Goal: Task Accomplishment & Management: Complete application form

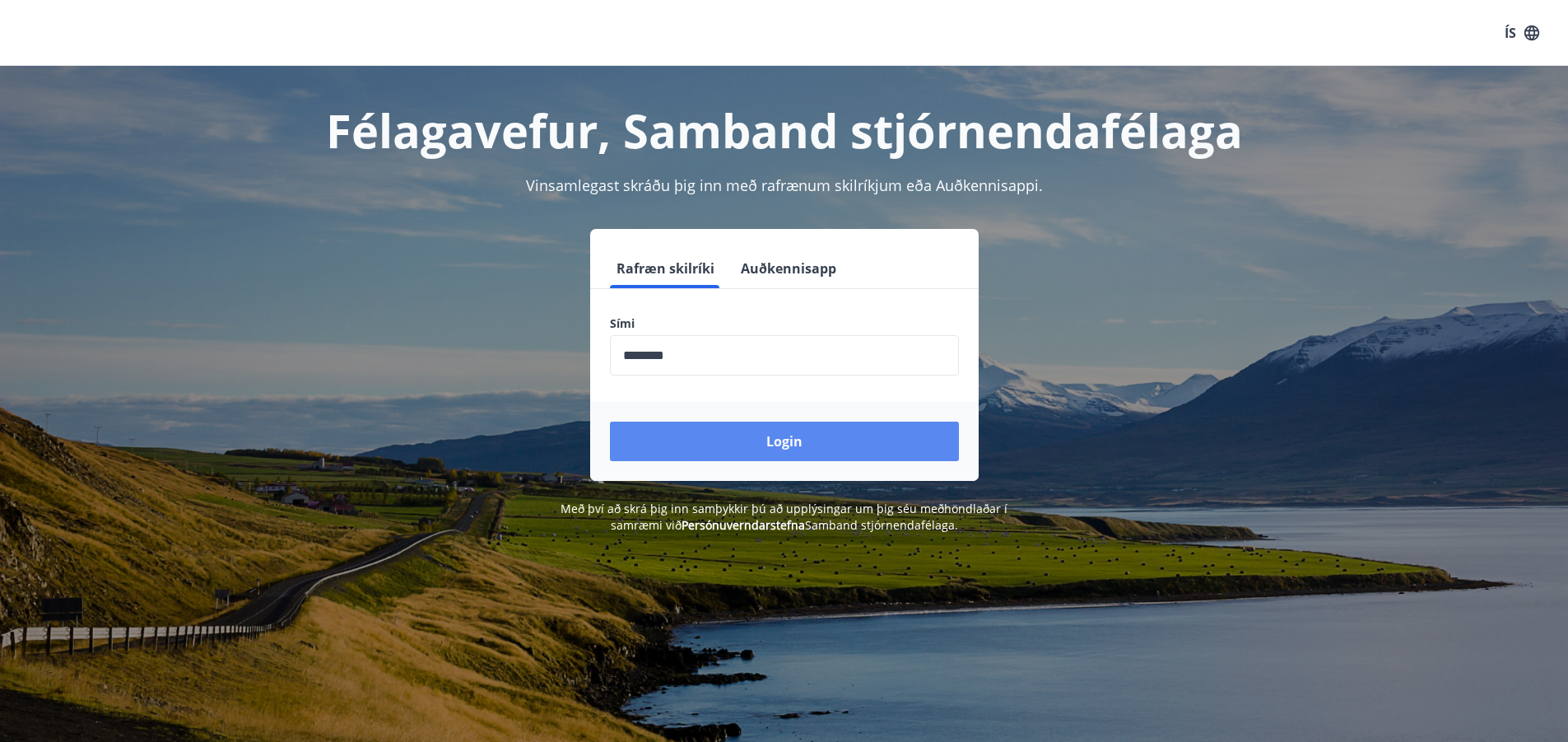
click at [771, 444] on button "Login" at bounding box center [784, 440] width 349 height 40
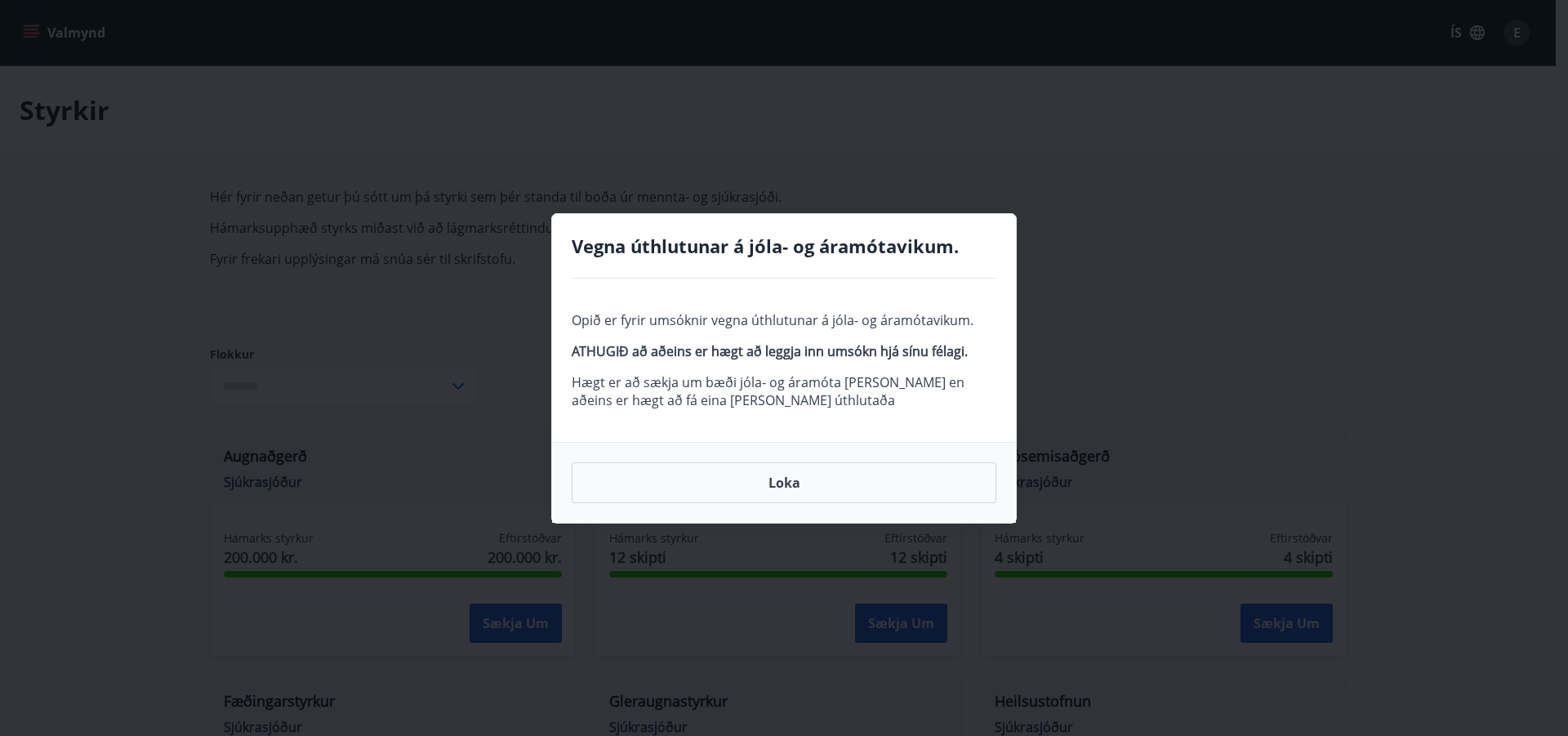
type input "***"
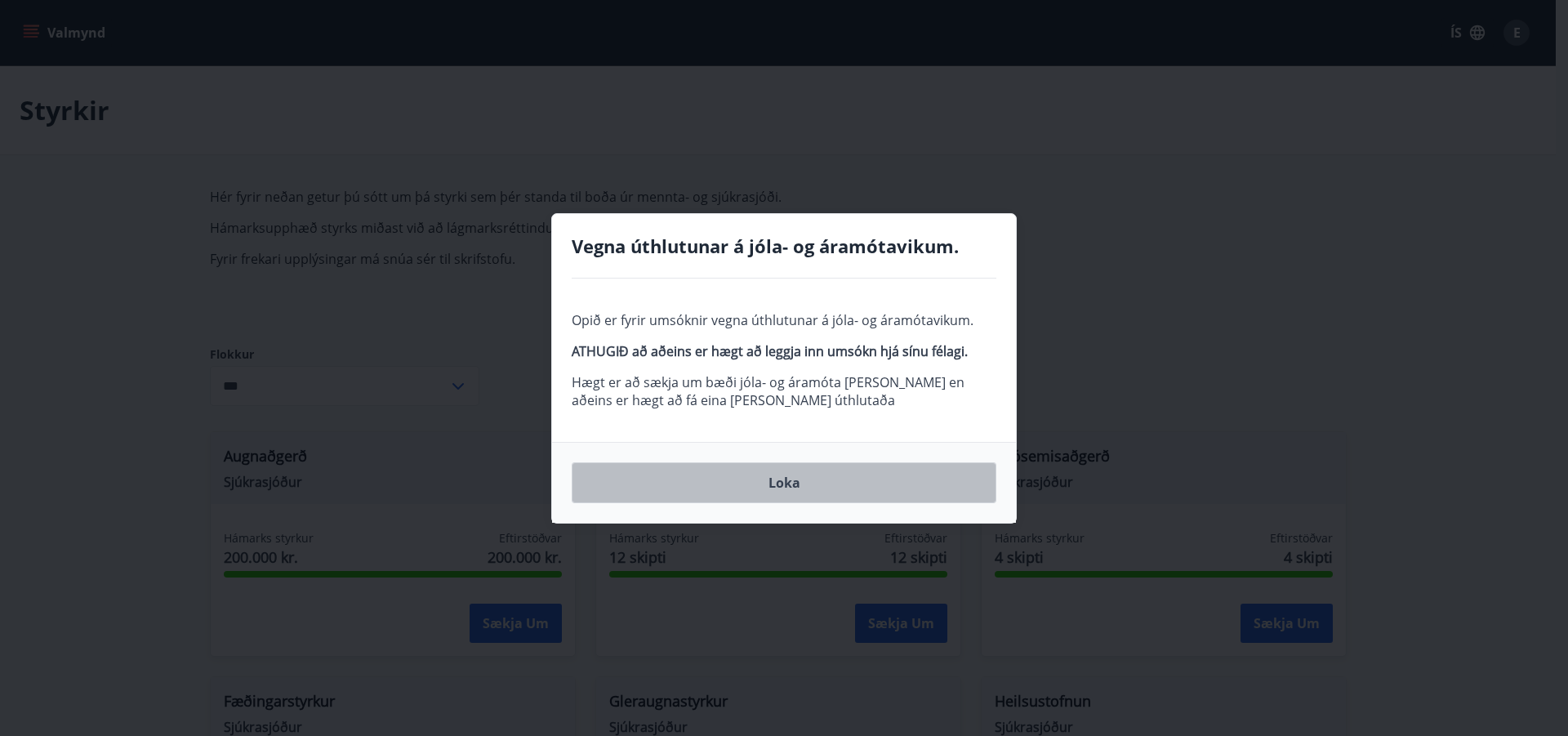
click at [805, 486] on button "Loka" at bounding box center [784, 482] width 424 height 41
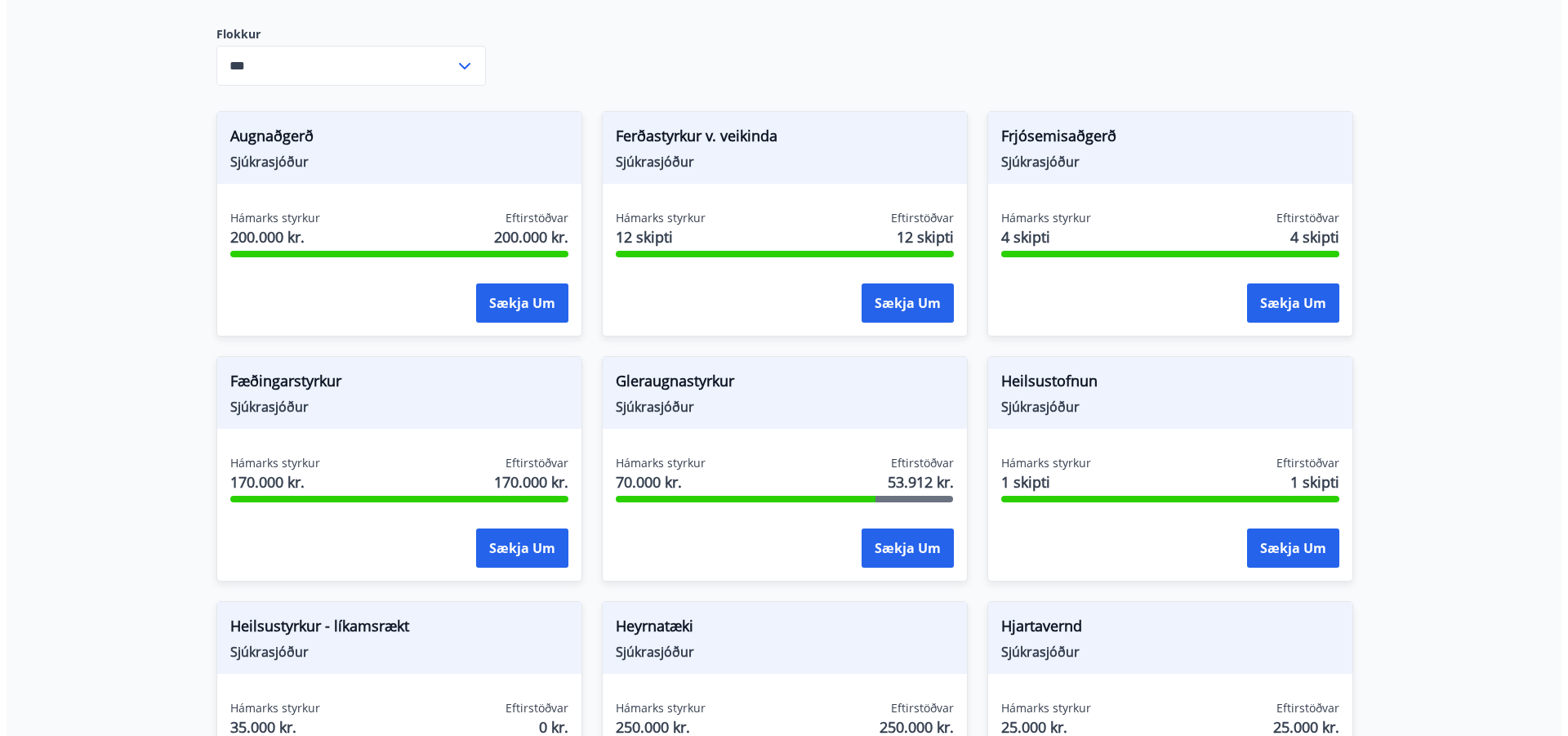
scroll to position [409, 0]
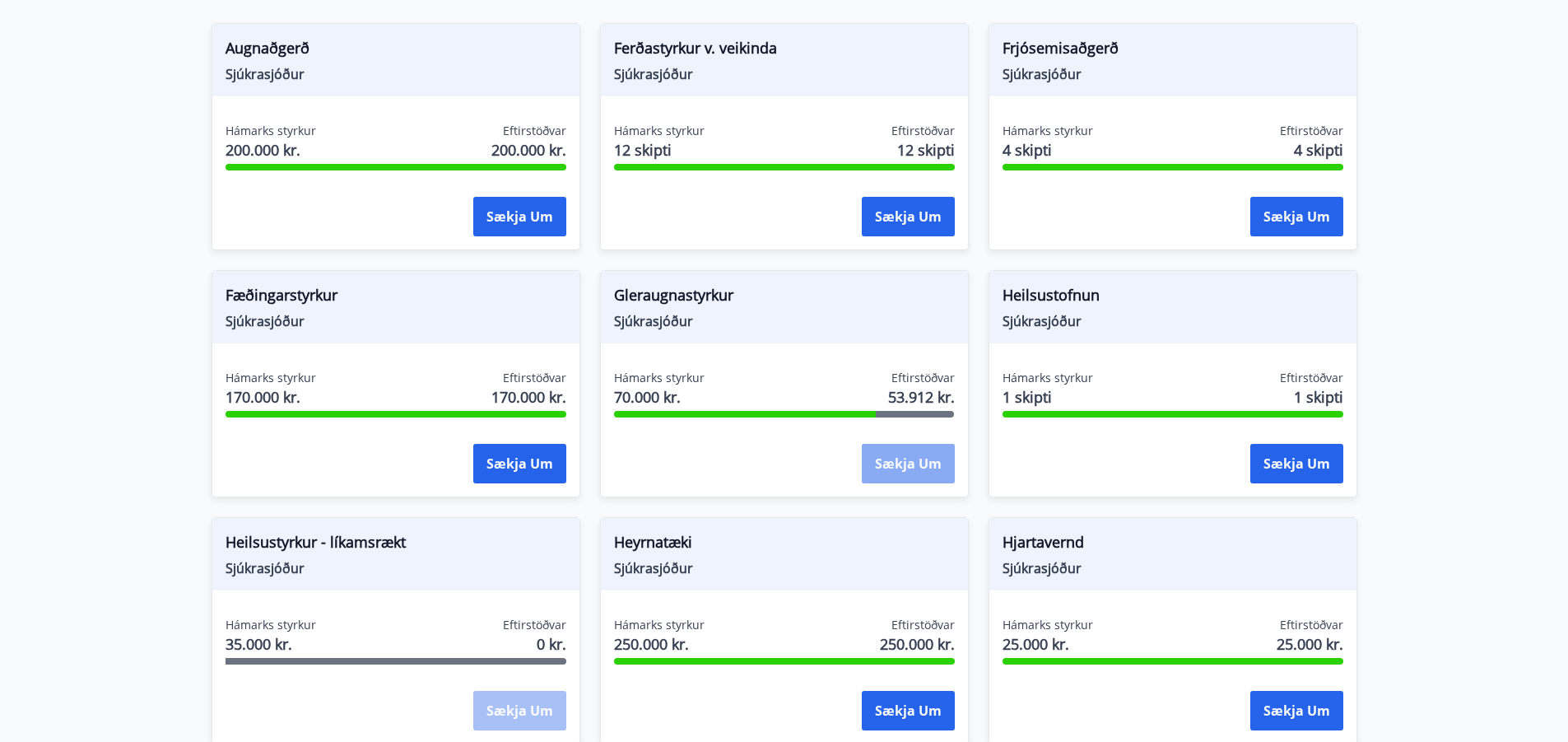
click at [925, 468] on button "Sækja um" at bounding box center [908, 463] width 93 height 40
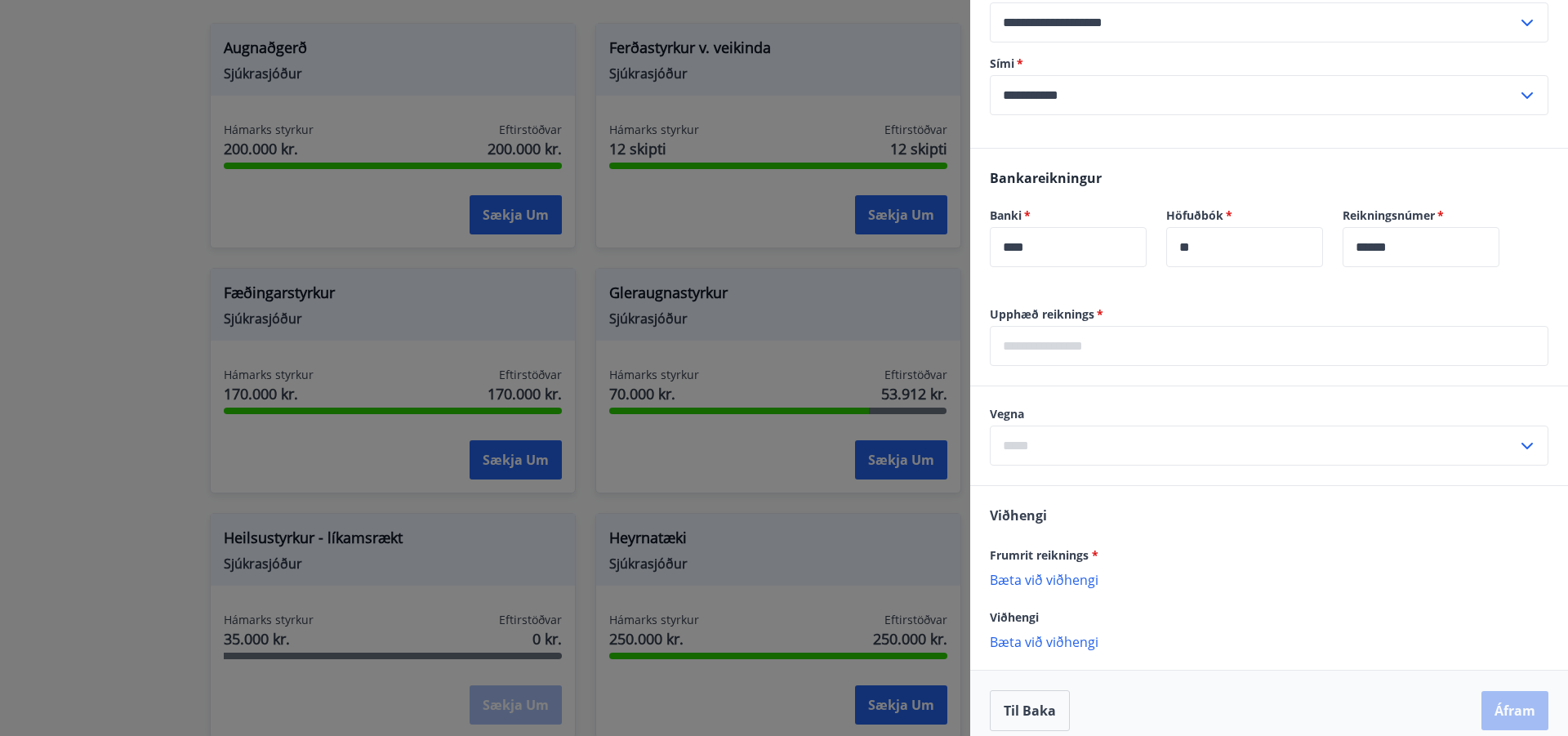
scroll to position [327, 0]
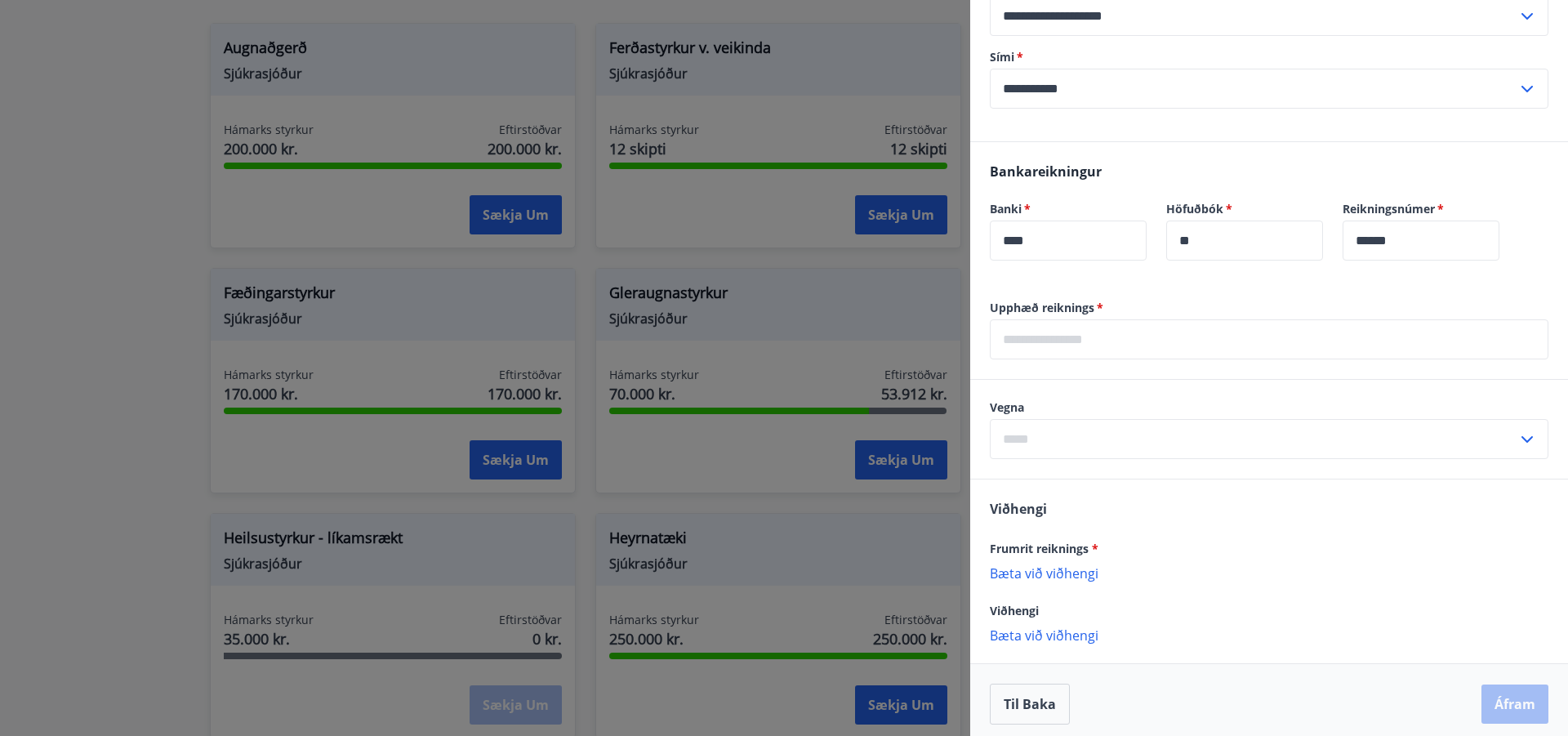
click at [1066, 578] on p "Bæta við viðhengi" at bounding box center [1269, 572] width 559 height 17
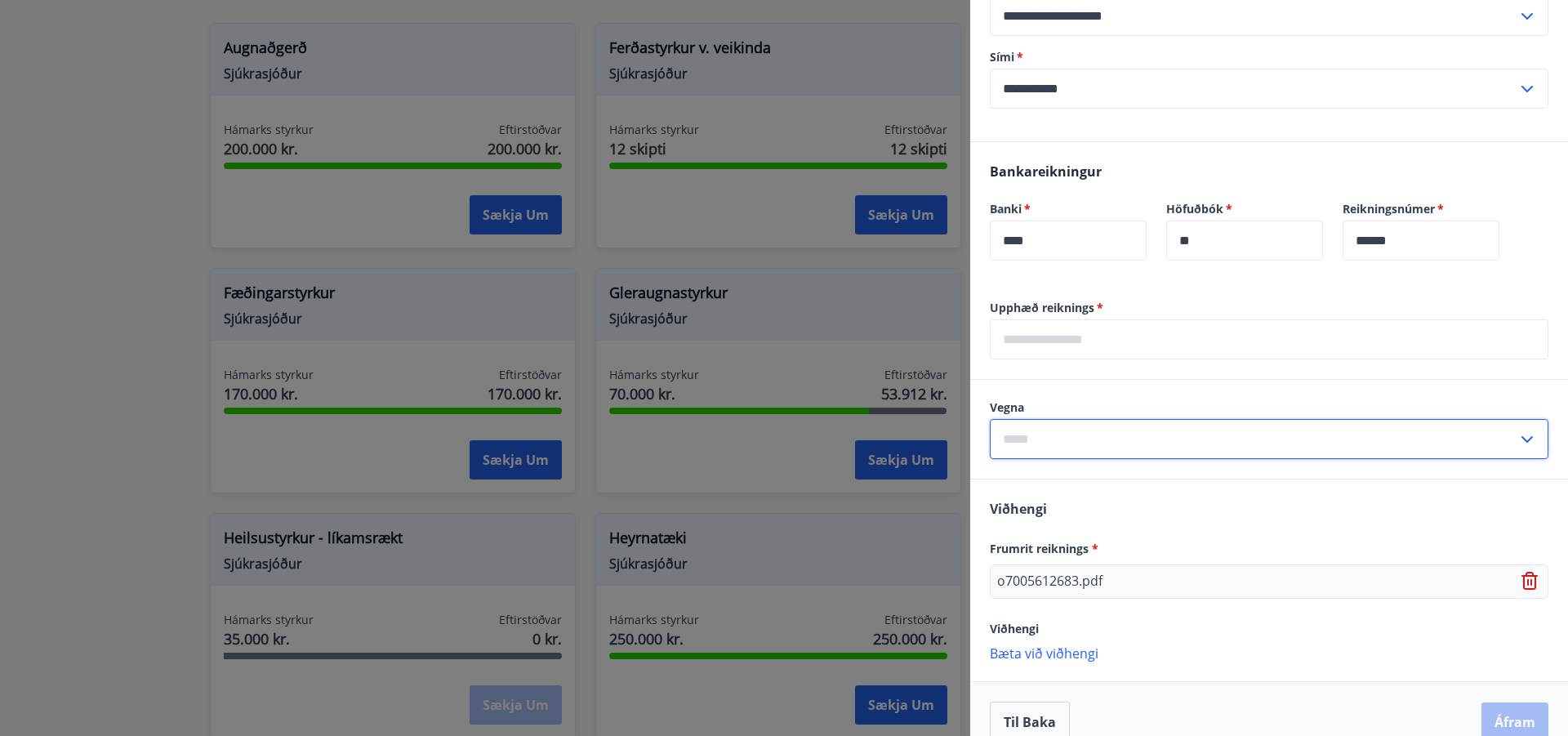
click at [1045, 448] on input "text" at bounding box center [1253, 439] width 527 height 40
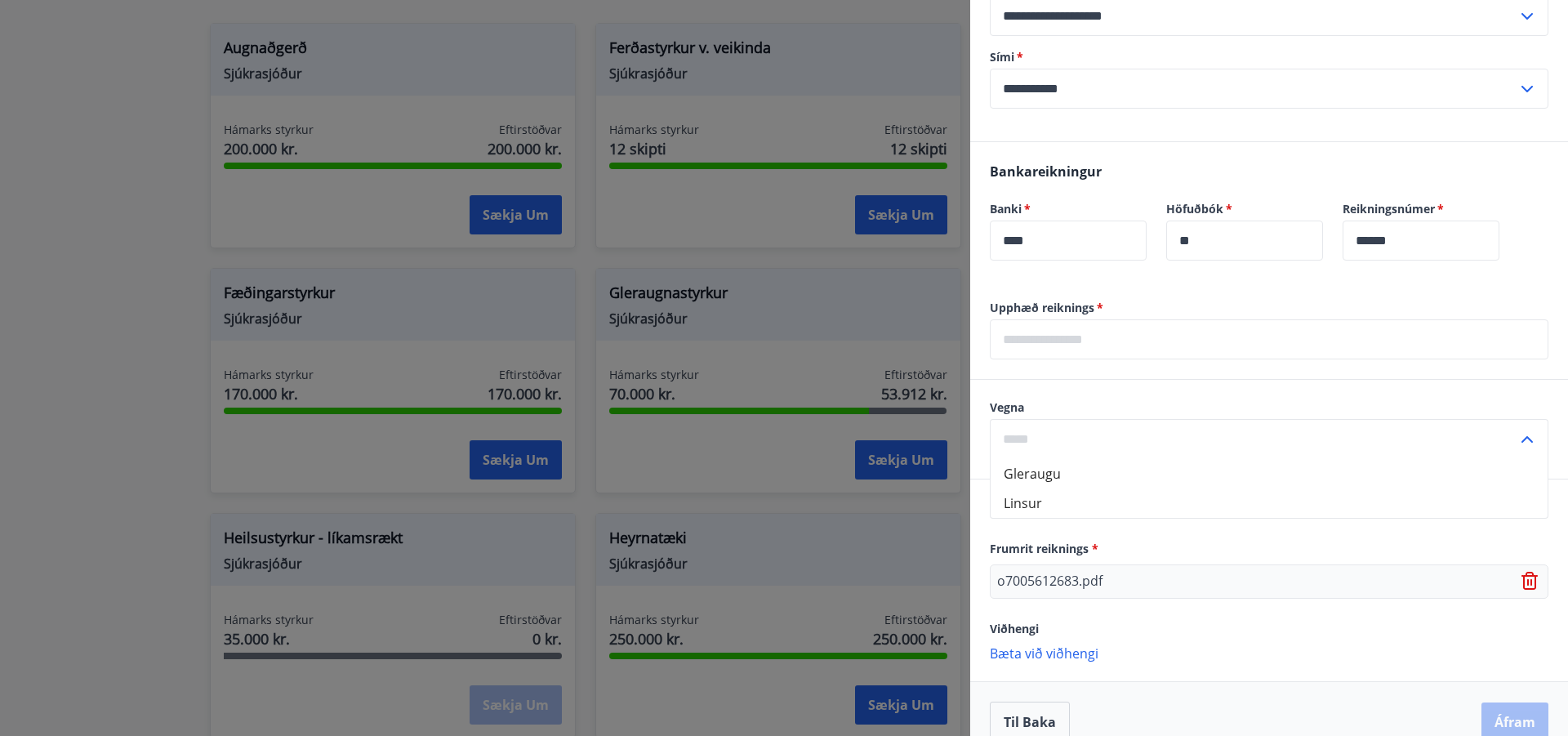
click at [1031, 471] on li "Gleraugu" at bounding box center [1269, 473] width 557 height 29
type input "********"
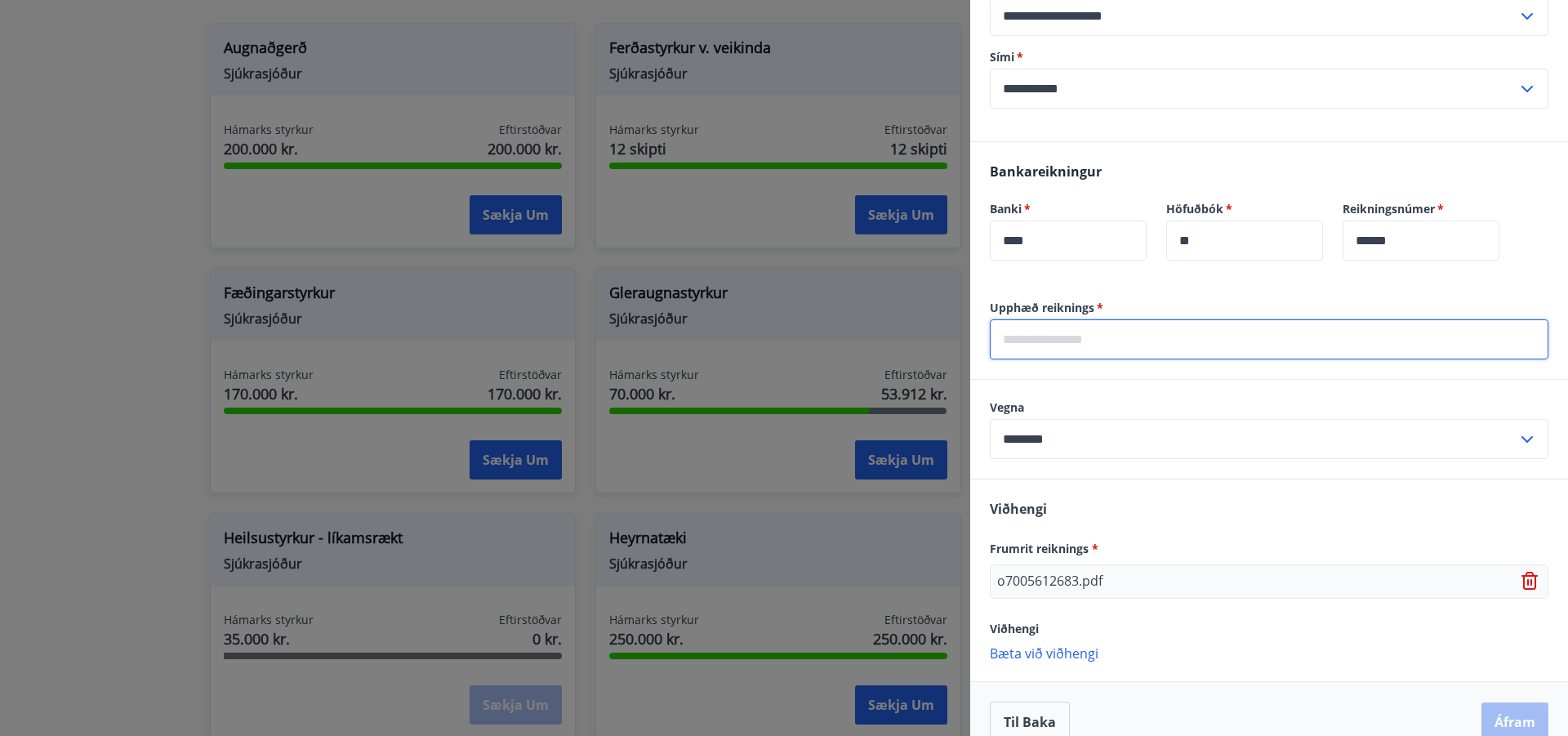
click at [1024, 341] on input "text" at bounding box center [1269, 339] width 559 height 40
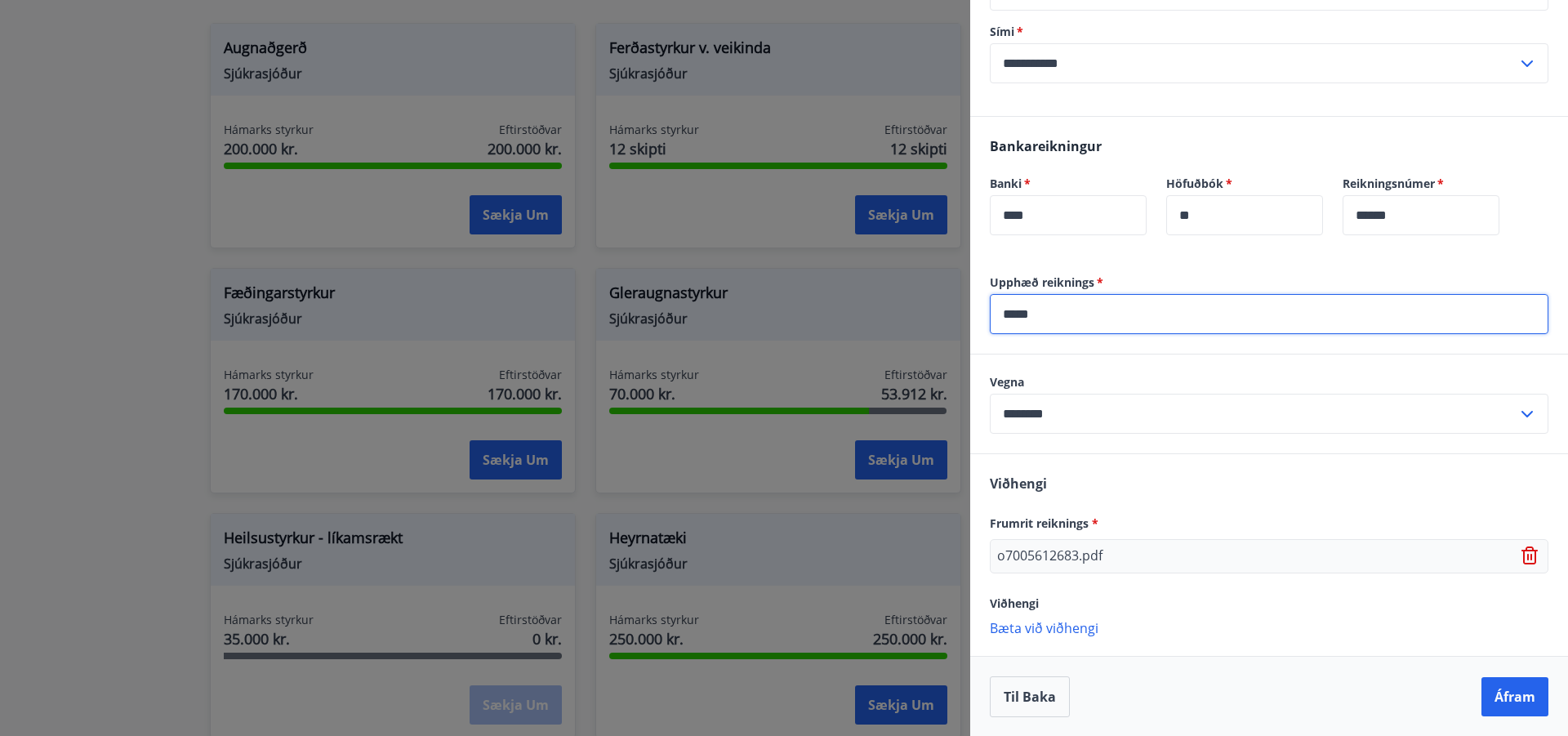
scroll to position [353, 0]
type input "*****"
click at [1492, 694] on button "Áfram" at bounding box center [1515, 695] width 67 height 39
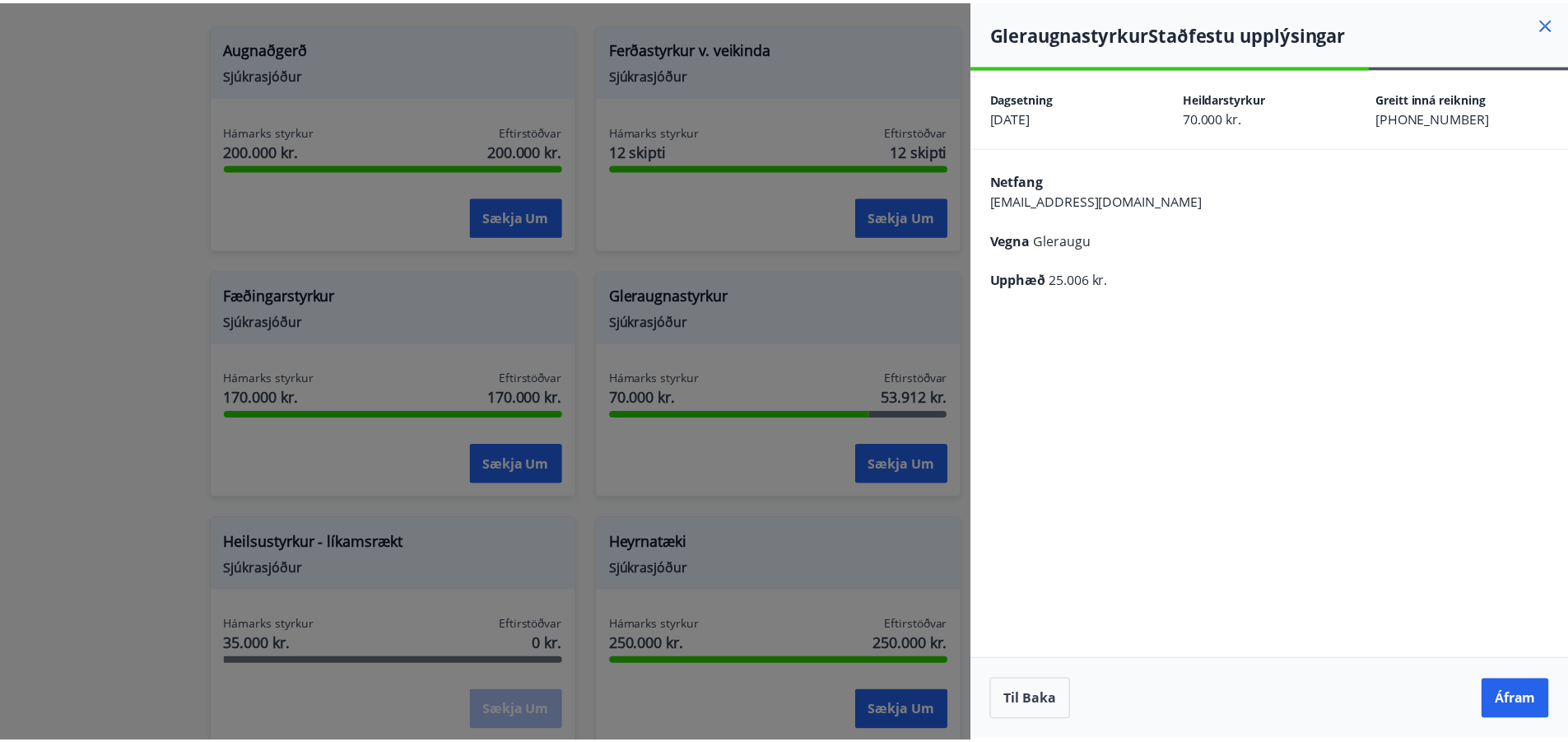
scroll to position [0, 0]
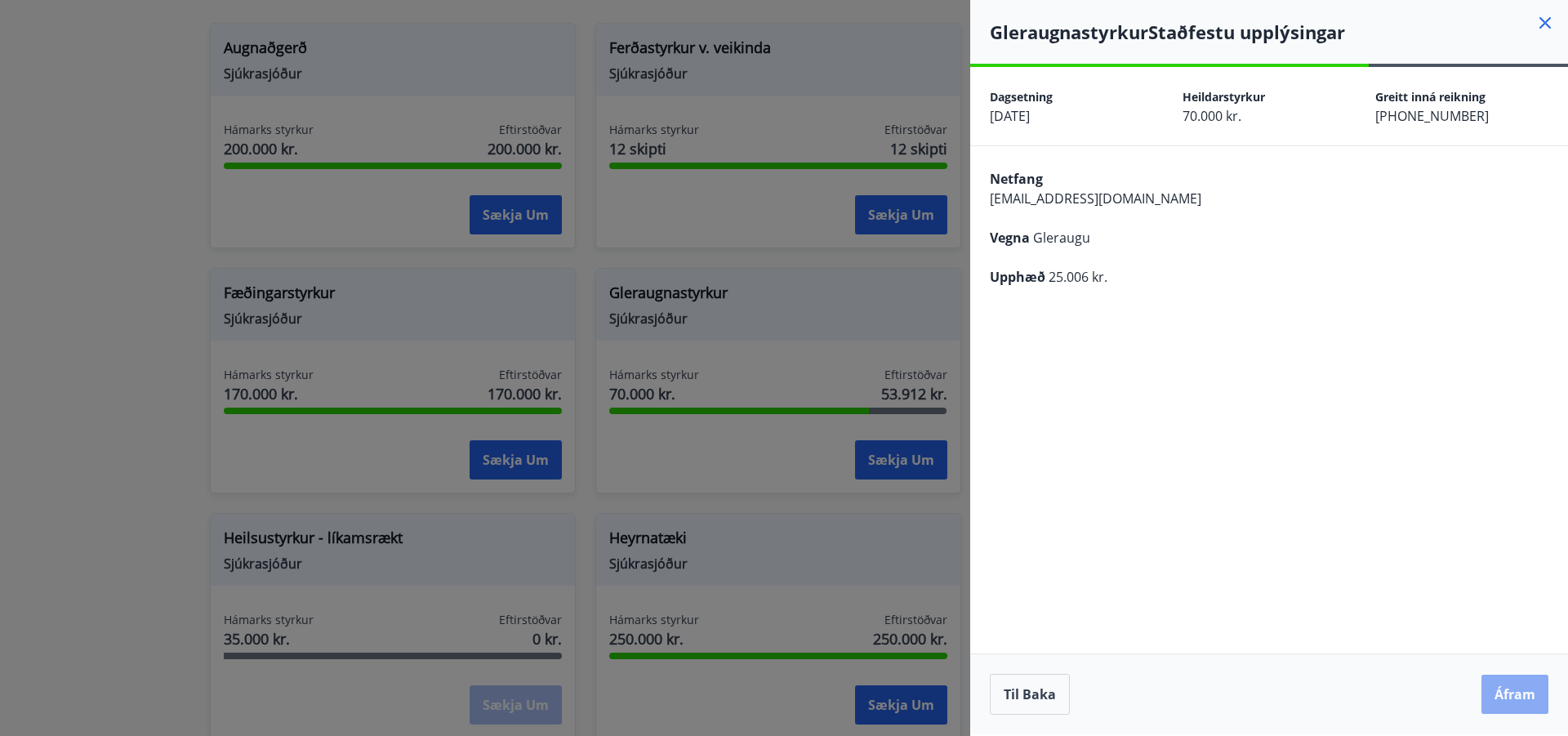
click at [1515, 694] on button "Áfram" at bounding box center [1515, 693] width 67 height 39
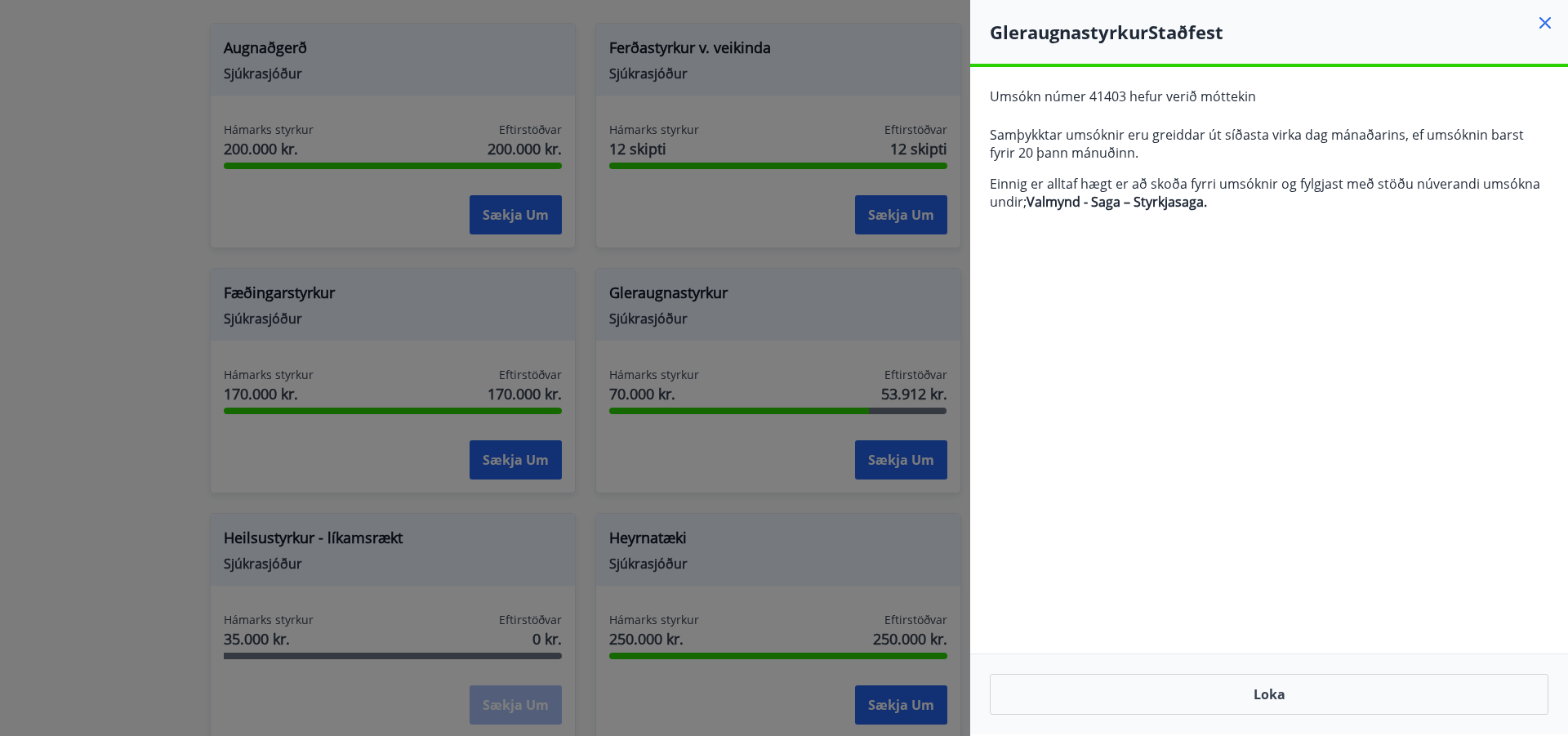
click at [1543, 25] on icon at bounding box center [1545, 23] width 12 height 12
